Goal: Book appointment/travel/reservation

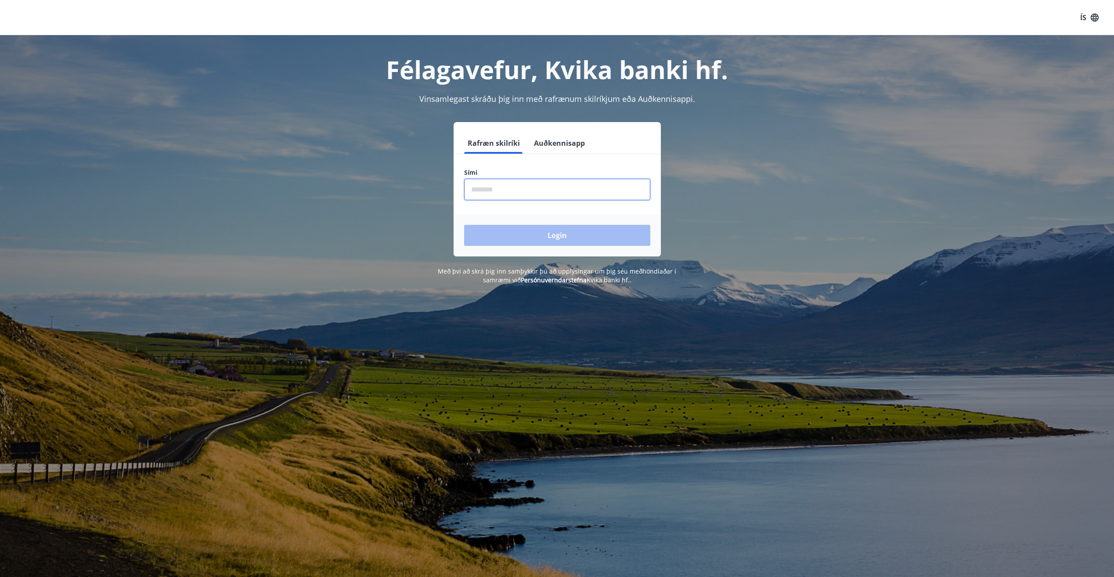
click at [475, 184] on input "phone" at bounding box center [557, 190] width 186 height 22
type input "********"
click at [547, 234] on button "Login" at bounding box center [557, 235] width 186 height 21
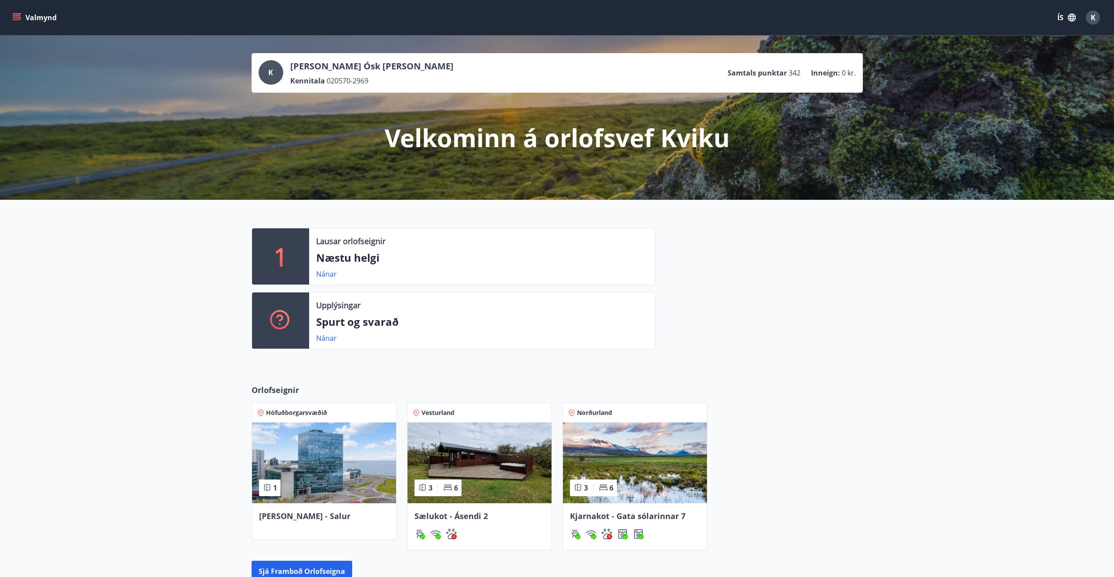
click at [306, 485] on img at bounding box center [324, 462] width 144 height 81
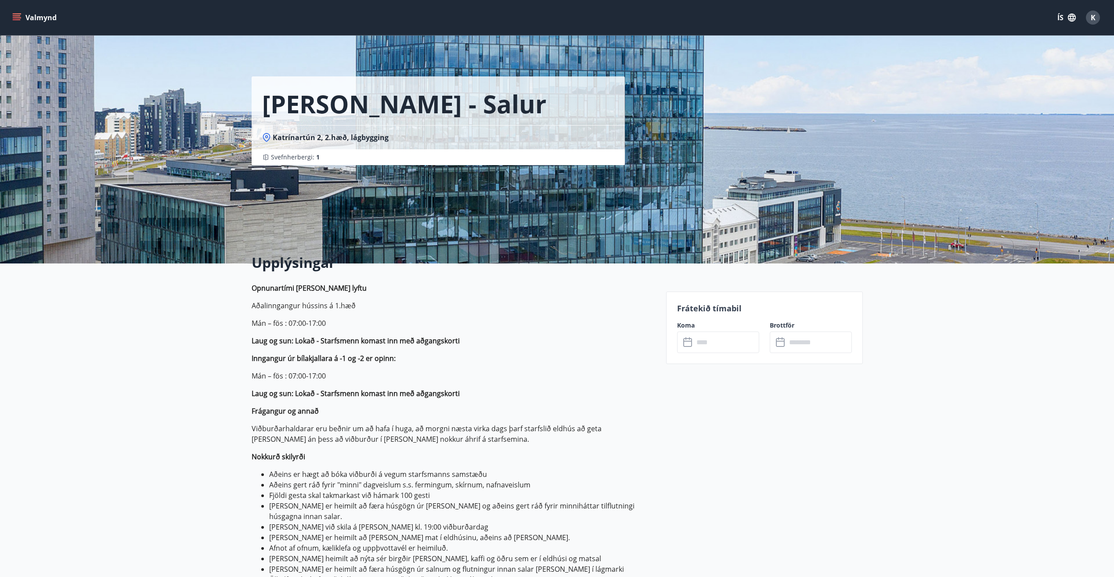
click at [685, 340] on icon at bounding box center [688, 342] width 11 height 11
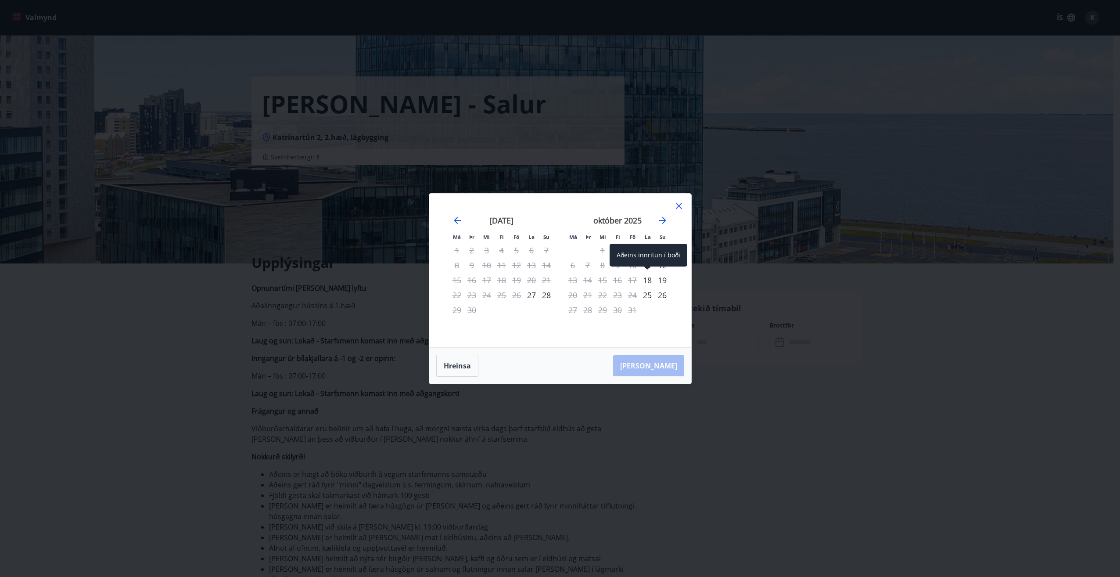
click at [648, 281] on div "18" at bounding box center [647, 280] width 15 height 15
click at [651, 277] on div "18" at bounding box center [647, 280] width 15 height 15
click at [664, 281] on div "19" at bounding box center [662, 280] width 15 height 15
click at [647, 281] on div "18" at bounding box center [647, 280] width 15 height 15
click at [665, 370] on div "Hreinsa Taka Frá" at bounding box center [560, 366] width 262 height 36
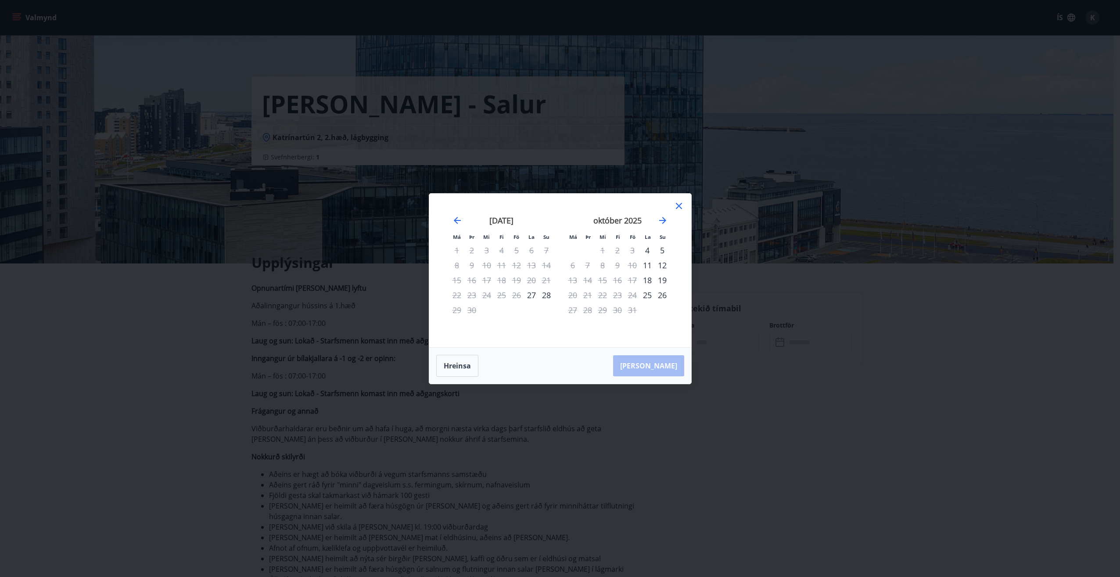
click at [666, 369] on div "Hreinsa Taka Frá" at bounding box center [560, 366] width 262 height 36
click at [651, 279] on div "18" at bounding box center [647, 280] width 15 height 15
click at [661, 282] on div "19" at bounding box center [662, 280] width 15 height 15
click at [650, 278] on div "18" at bounding box center [647, 280] width 15 height 15
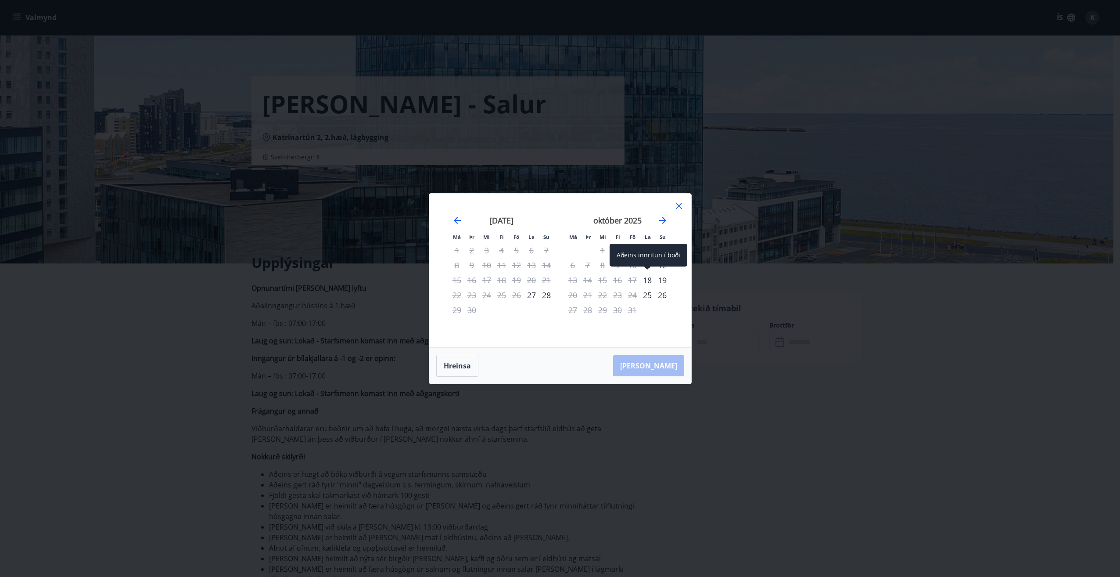
click at [650, 278] on div "18" at bounding box center [647, 280] width 15 height 15
click at [666, 368] on div "Hreinsa Taka Frá" at bounding box center [560, 366] width 262 height 36
click at [677, 206] on icon at bounding box center [679, 206] width 11 height 11
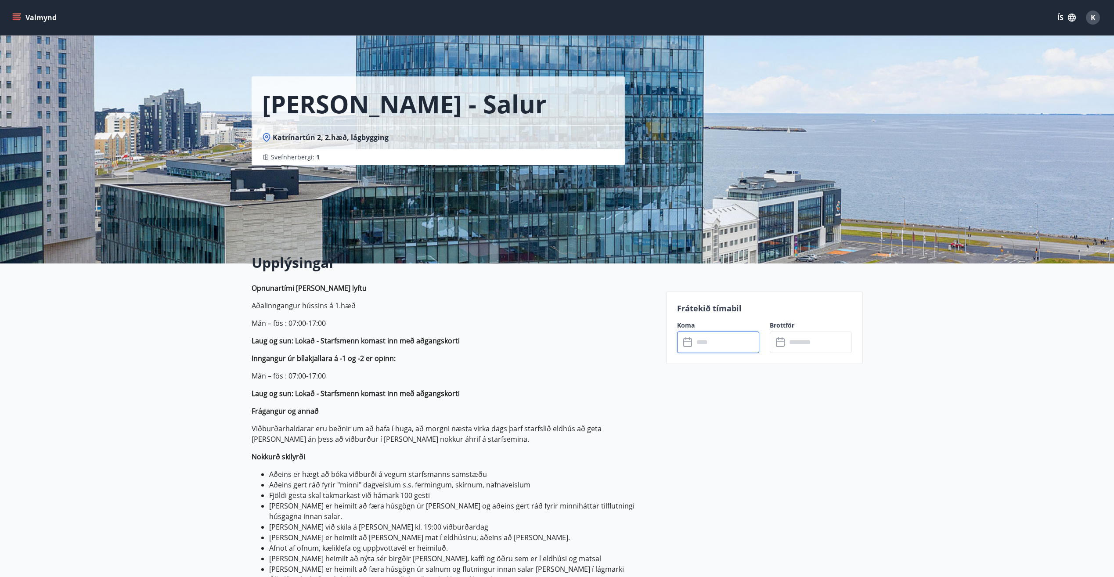
click at [702, 343] on input "text" at bounding box center [726, 342] width 65 height 22
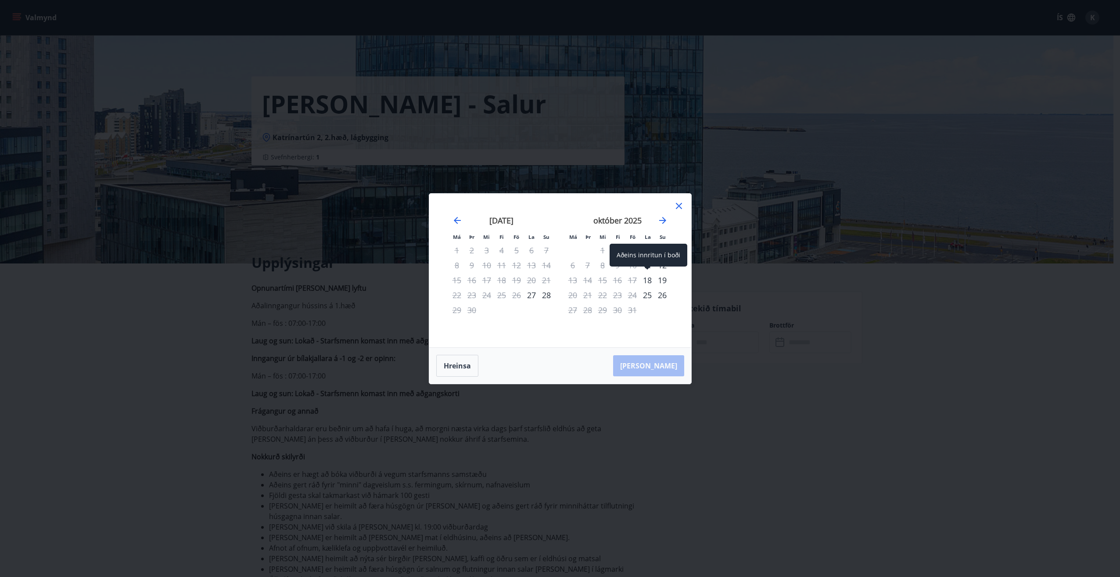
click at [649, 278] on div "18" at bounding box center [647, 280] width 15 height 15
click at [662, 277] on div "19" at bounding box center [662, 280] width 15 height 15
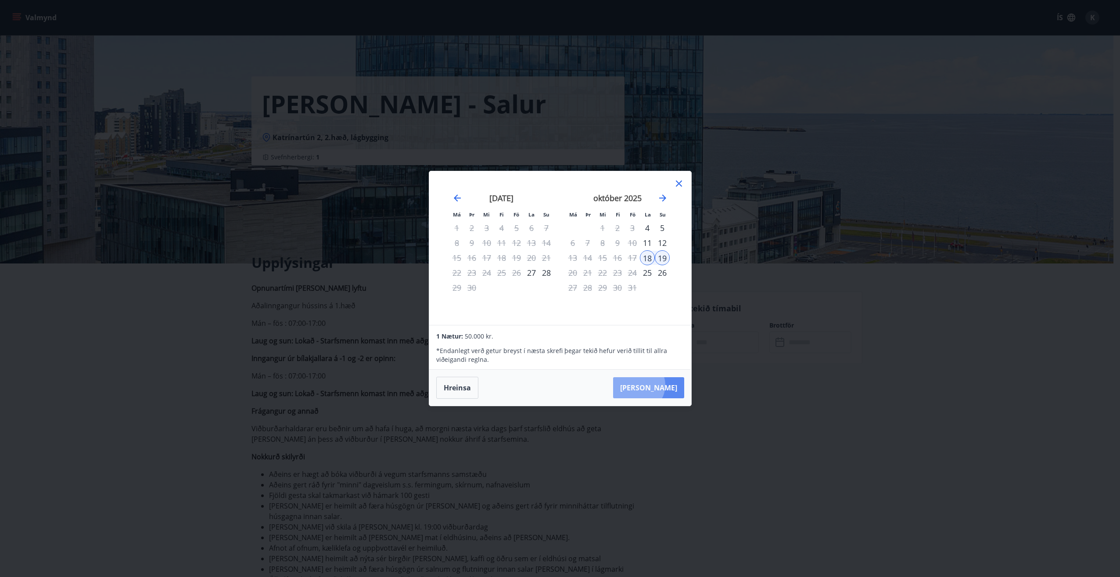
click at [665, 385] on button "Taka Frá" at bounding box center [648, 387] width 71 height 21
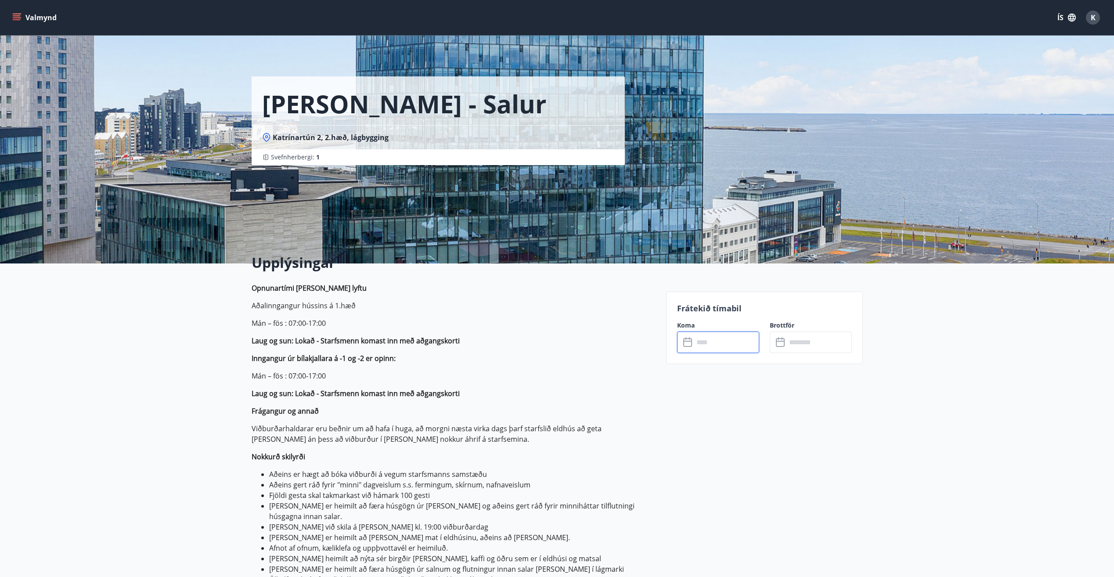
type input "******"
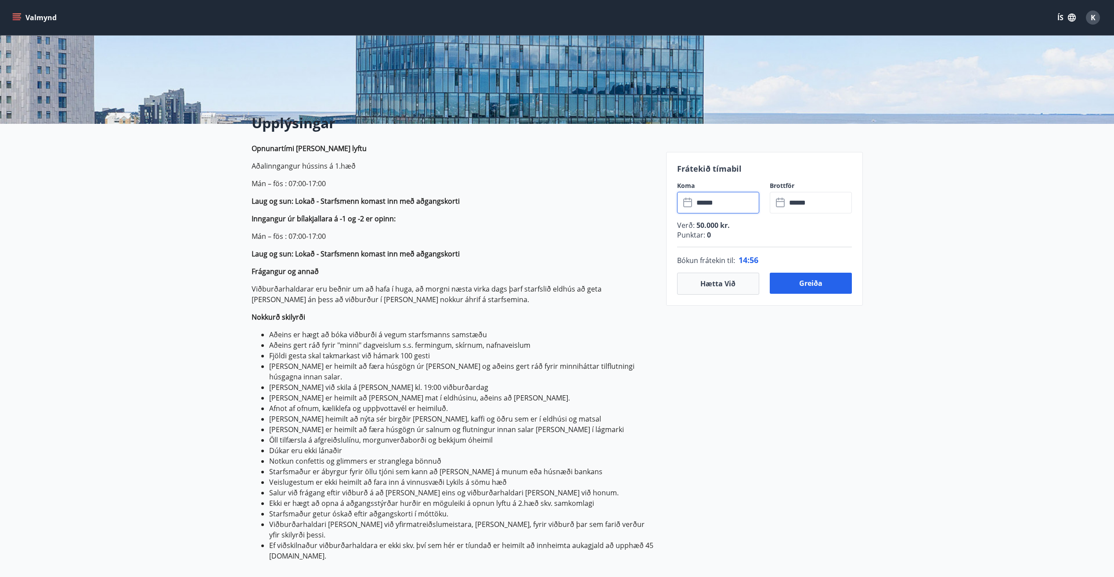
scroll to position [132, 0]
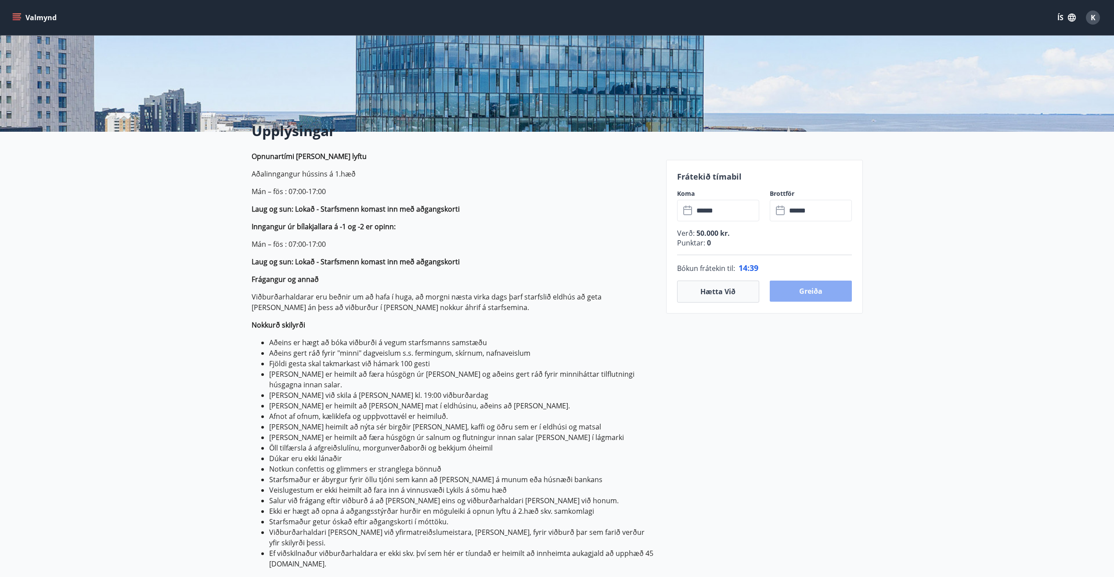
click at [828, 292] on button "Greiða" at bounding box center [811, 291] width 82 height 21
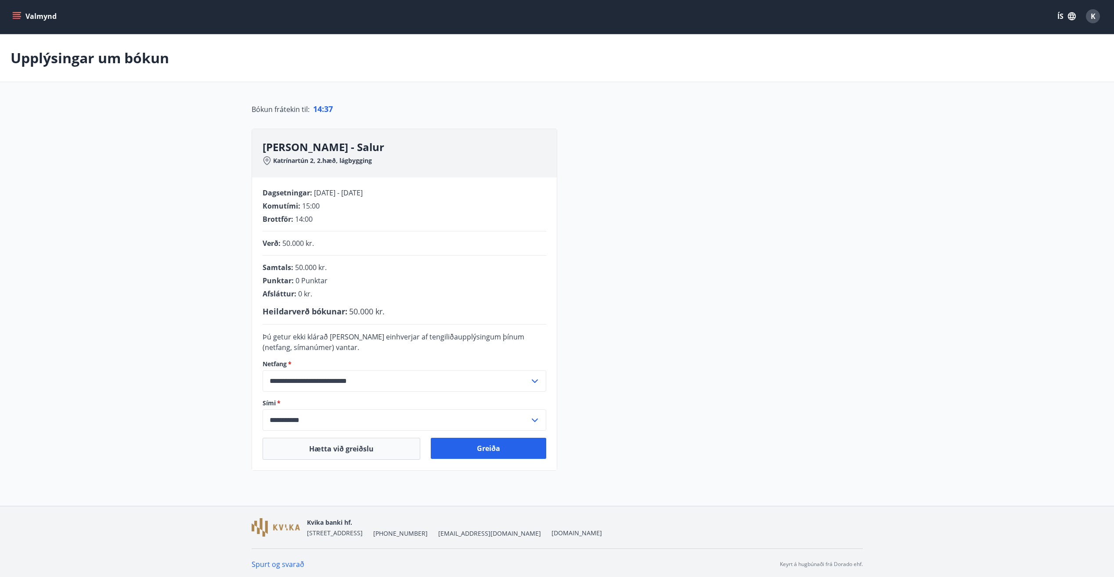
scroll to position [4, 0]
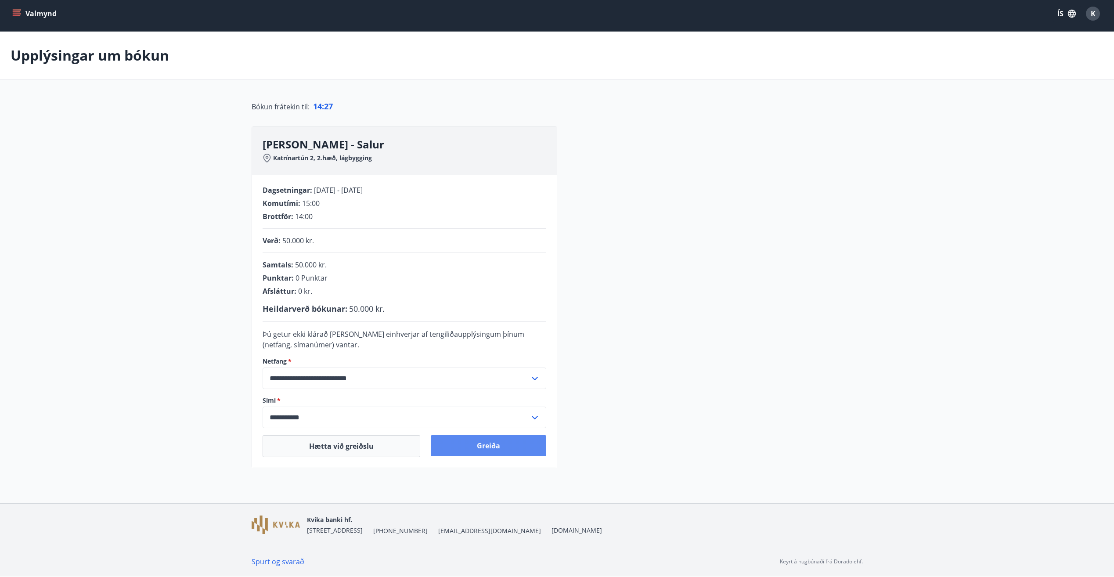
click at [482, 443] on button "Greiða" at bounding box center [488, 445] width 115 height 21
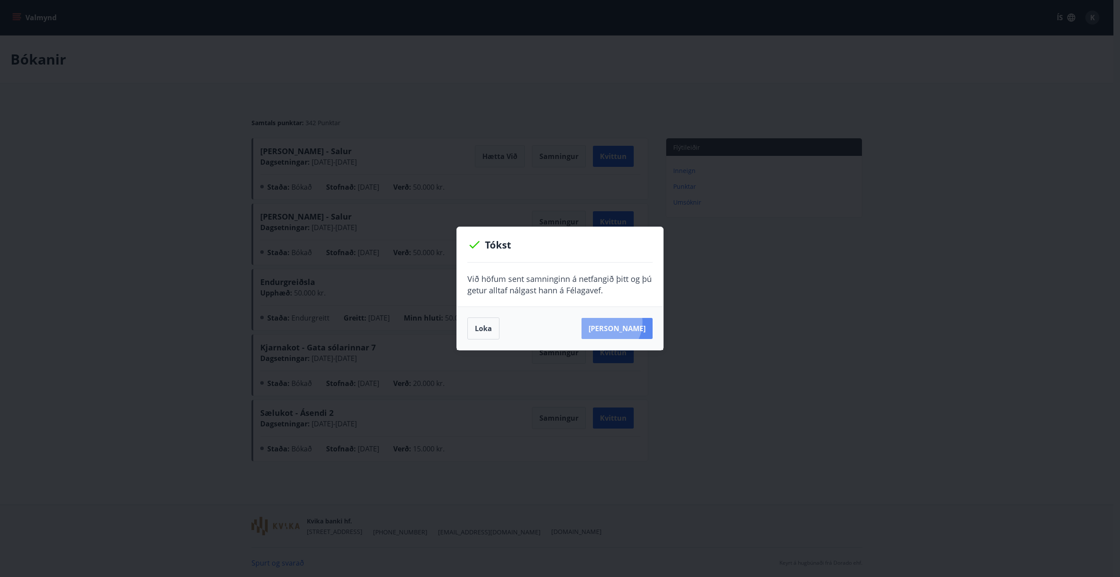
click at [619, 322] on button "[PERSON_NAME]" at bounding box center [617, 328] width 71 height 21
click at [630, 326] on button "[PERSON_NAME]" at bounding box center [617, 328] width 71 height 21
